Goal: Transaction & Acquisition: Book appointment/travel/reservation

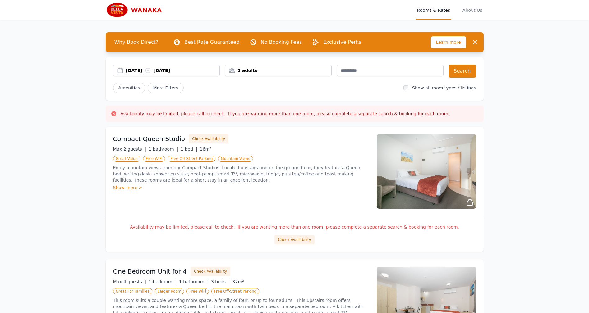
click at [131, 69] on div "[DATE] [DATE]" at bounding box center [173, 70] width 94 height 6
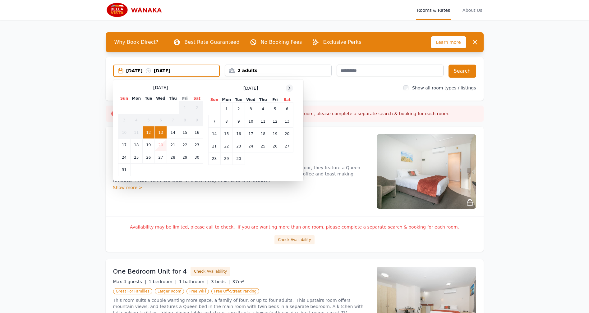
click at [288, 90] on icon at bounding box center [289, 88] width 5 height 5
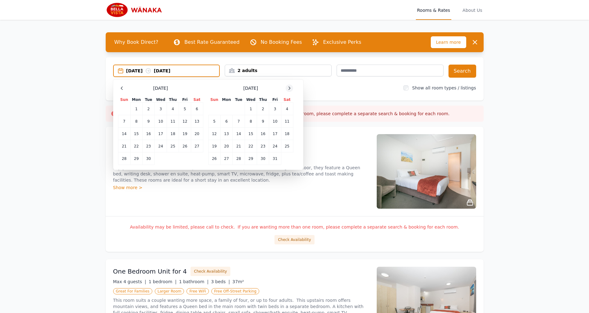
click at [288, 90] on icon at bounding box center [289, 88] width 5 height 5
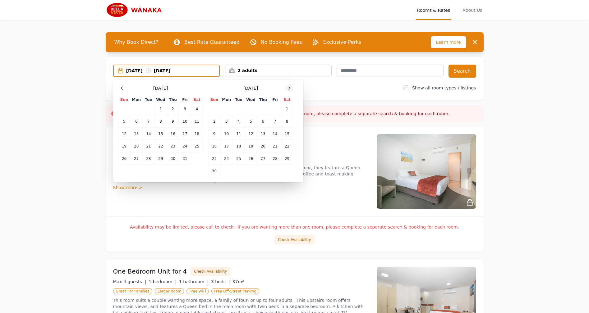
click at [288, 90] on icon at bounding box center [289, 88] width 5 height 5
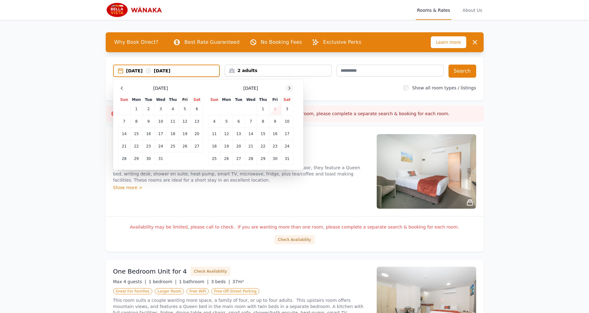
click at [288, 90] on icon at bounding box center [289, 88] width 5 height 5
click at [262, 109] on td "2" at bounding box center [263, 109] width 12 height 12
click at [228, 122] on td "6" at bounding box center [226, 121] width 12 height 12
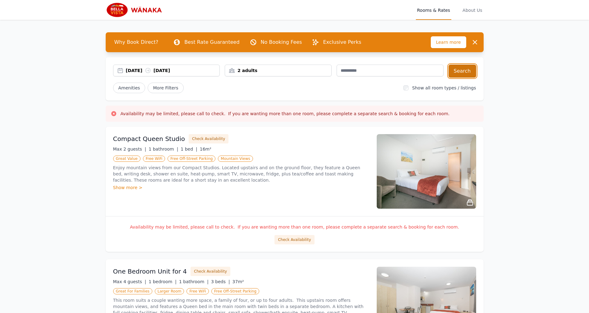
click at [460, 72] on button "Search" at bounding box center [462, 71] width 28 height 13
